Goal: Find specific page/section: Find specific page/section

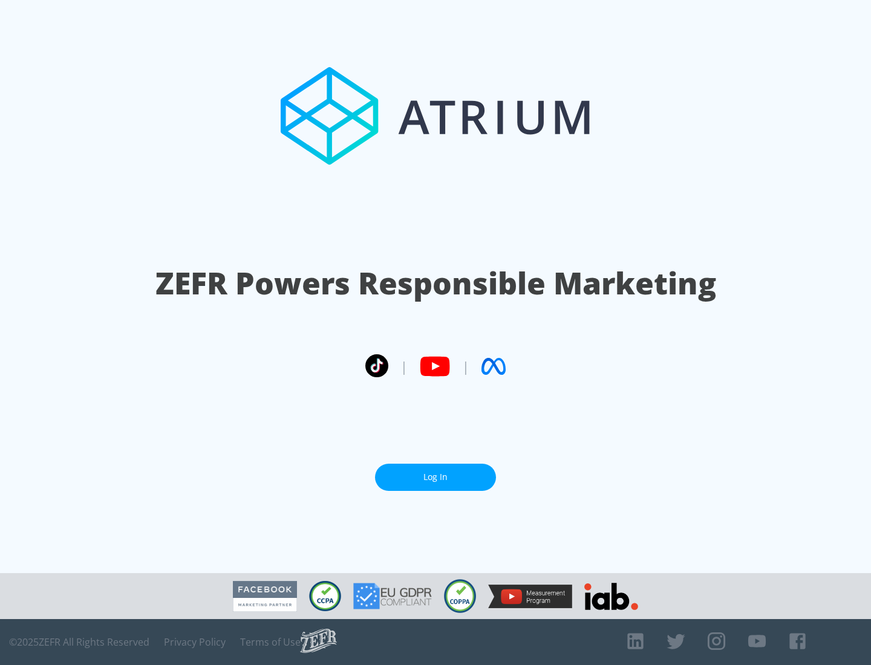
click at [436, 472] on link "Log In" at bounding box center [435, 477] width 121 height 27
